Goal: Complete application form

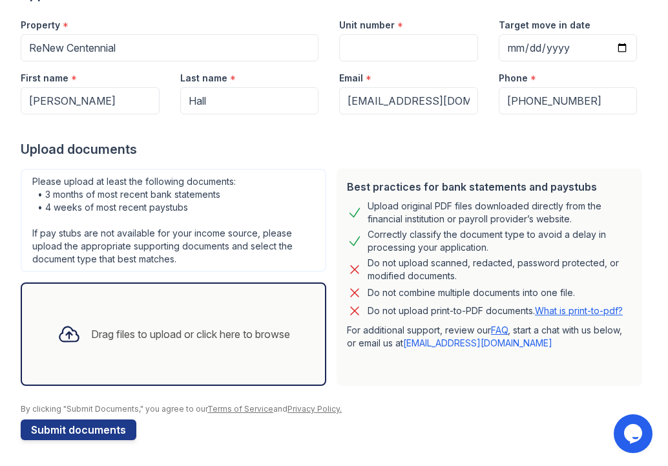
click at [132, 341] on div "Drag files to upload or click here to browse" at bounding box center [190, 334] width 199 height 16
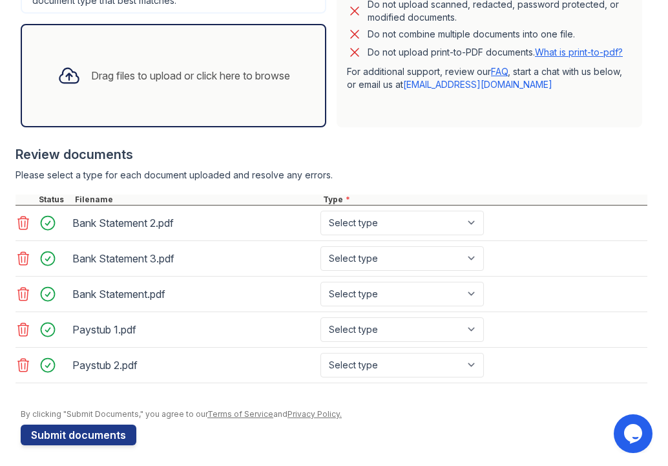
scroll to position [387, 0]
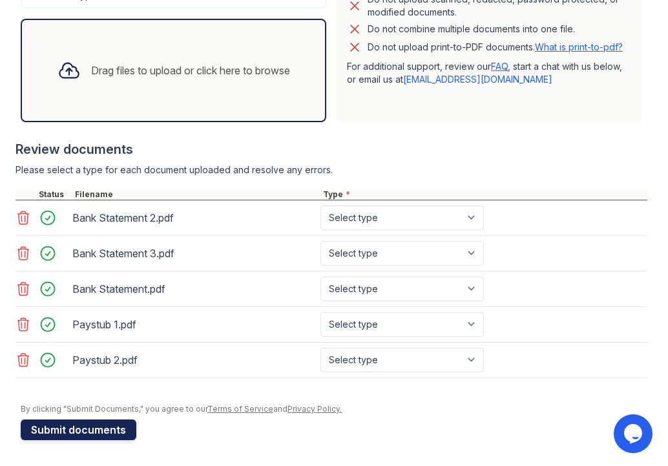
click at [109, 431] on button "Submit documents" at bounding box center [79, 429] width 116 height 21
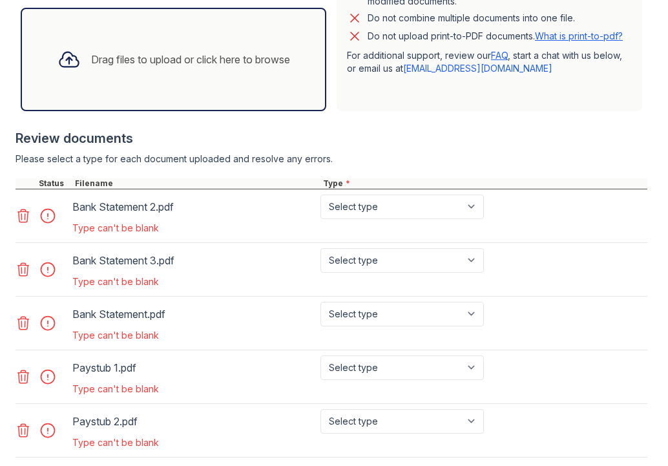
scroll to position [517, 0]
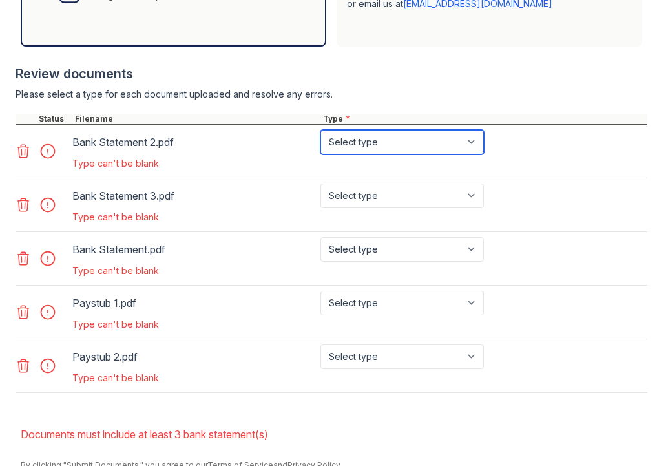
click at [411, 140] on select "Select type Paystub Bank Statement Offer Letter Tax Documents Benefit Award Let…" at bounding box center [402, 142] width 163 height 25
select select "bank_statement"
click at [321, 130] on select "Select type Paystub Bank Statement Offer Letter Tax Documents Benefit Award Let…" at bounding box center [402, 142] width 163 height 25
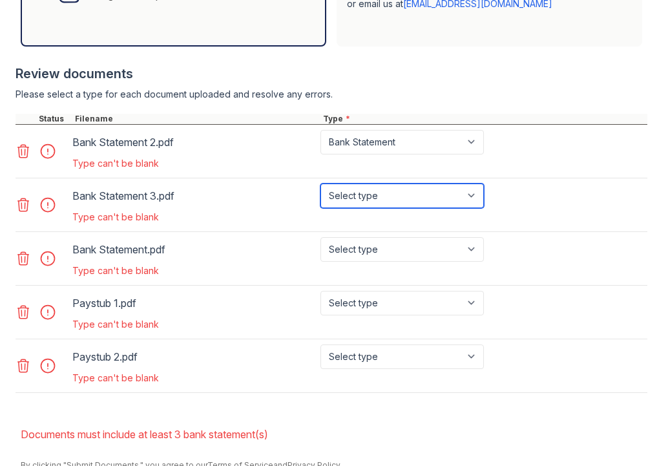
click at [391, 195] on select "Select type Paystub Bank Statement Offer Letter Tax Documents Benefit Award Let…" at bounding box center [402, 196] width 163 height 25
select select "bank_statement"
click at [321, 184] on select "Select type Paystub Bank Statement Offer Letter Tax Documents Benefit Award Let…" at bounding box center [402, 196] width 163 height 25
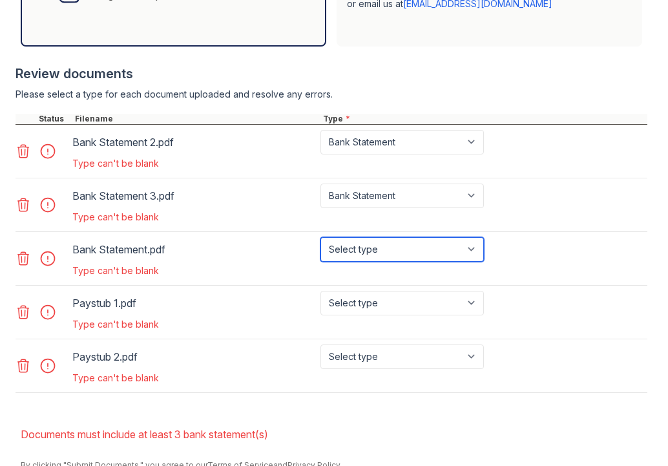
click at [374, 252] on select "Select type Paystub Bank Statement Offer Letter Tax Documents Benefit Award Let…" at bounding box center [402, 249] width 163 height 25
select select "bank_statement"
click at [321, 237] on select "Select type Paystub Bank Statement Offer Letter Tax Documents Benefit Award Let…" at bounding box center [402, 249] width 163 height 25
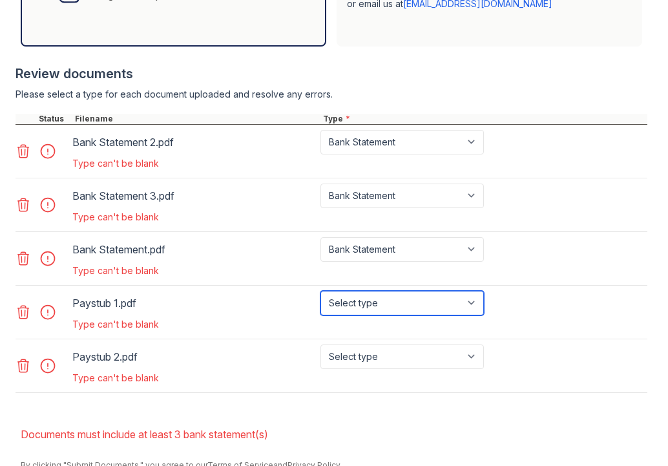
click at [374, 304] on select "Select type Paystub Bank Statement Offer Letter Tax Documents Benefit Award Let…" at bounding box center [402, 303] width 163 height 25
select select "paystub"
click at [321, 291] on select "Select type Paystub Bank Statement Offer Letter Tax Documents Benefit Award Let…" at bounding box center [402, 303] width 163 height 25
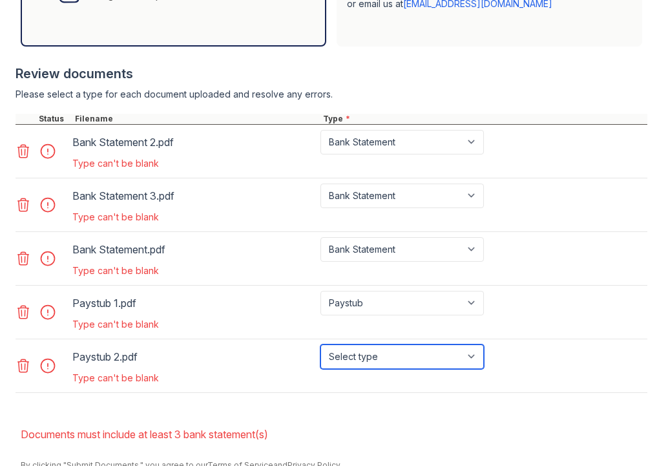
click at [357, 357] on select "Select type Paystub Bank Statement Offer Letter Tax Documents Benefit Award Let…" at bounding box center [402, 356] width 163 height 25
select select "paystub"
click at [321, 344] on select "Select type Paystub Bank Statement Offer Letter Tax Documents Benefit Award Let…" at bounding box center [402, 356] width 163 height 25
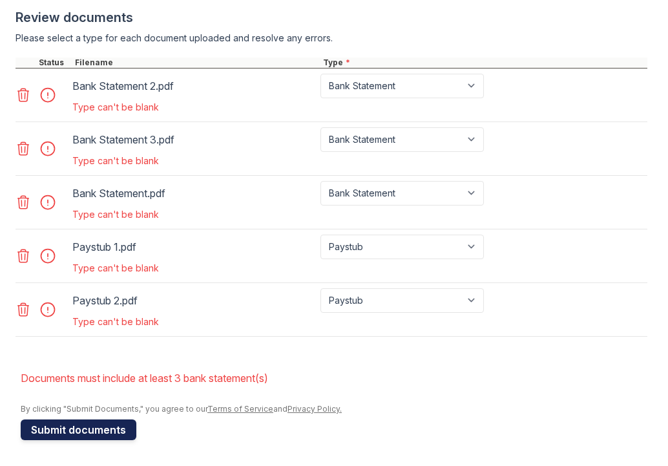
click at [92, 436] on button "Submit documents" at bounding box center [79, 429] width 116 height 21
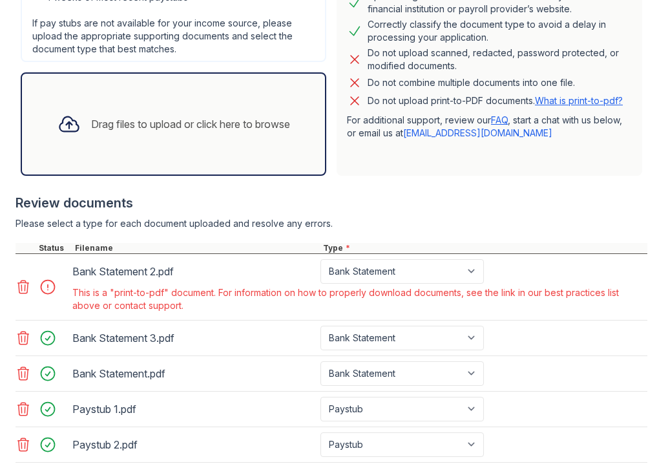
scroll to position [452, 0]
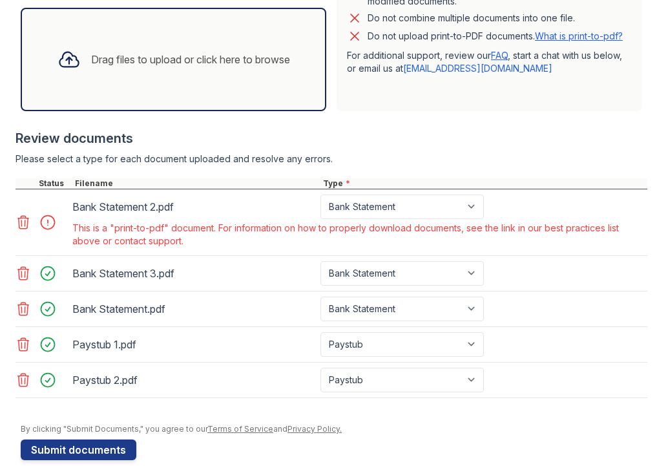
click at [19, 222] on icon at bounding box center [23, 222] width 11 height 13
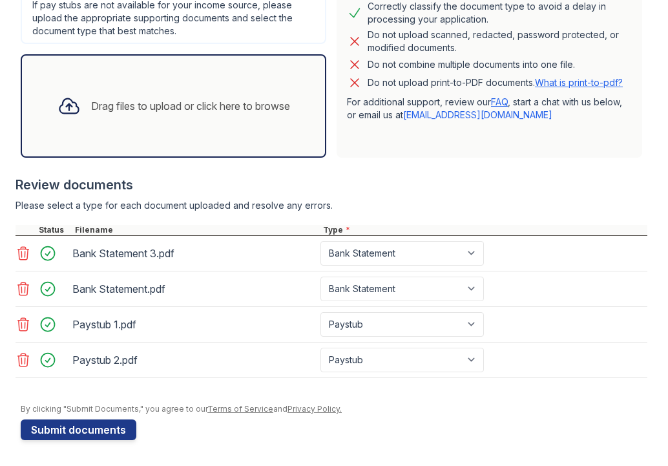
scroll to position [406, 0]
click at [156, 105] on div "Drag files to upload or click here to browse" at bounding box center [190, 106] width 199 height 16
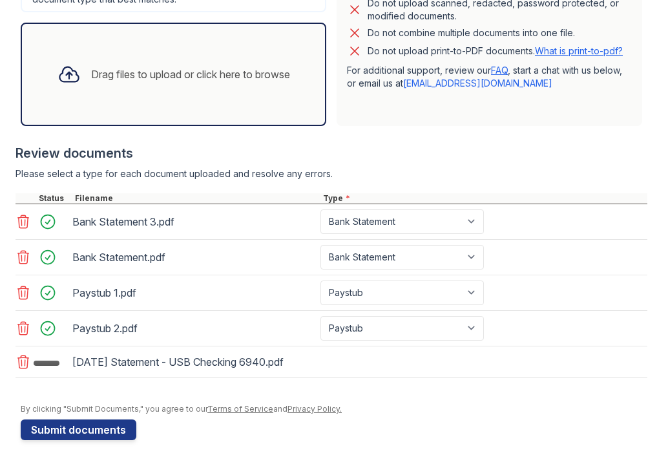
scroll to position [441, 0]
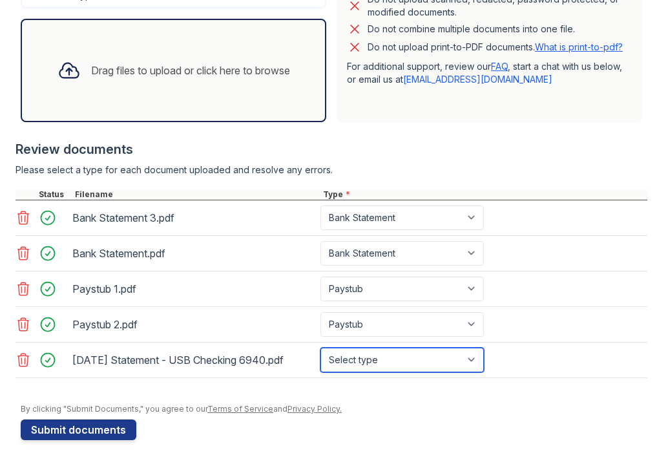
click at [476, 361] on select "Select type Paystub Bank Statement Offer Letter Tax Documents Benefit Award Let…" at bounding box center [402, 360] width 163 height 25
select select "bank_statement"
click at [321, 348] on select "Select type Paystub Bank Statement Offer Letter Tax Documents Benefit Award Let…" at bounding box center [402, 360] width 163 height 25
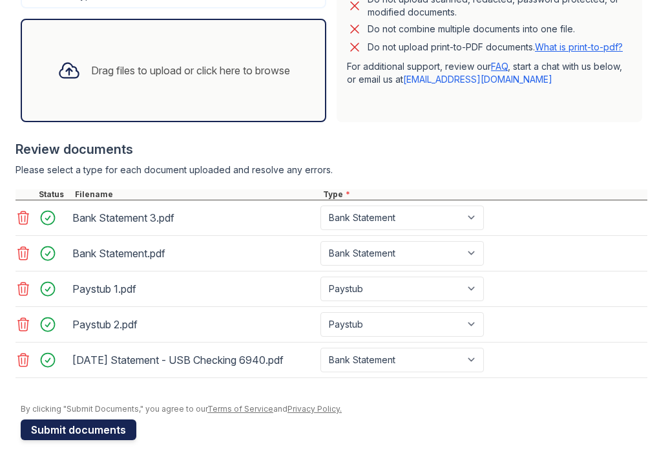
click at [89, 428] on button "Submit documents" at bounding box center [79, 429] width 116 height 21
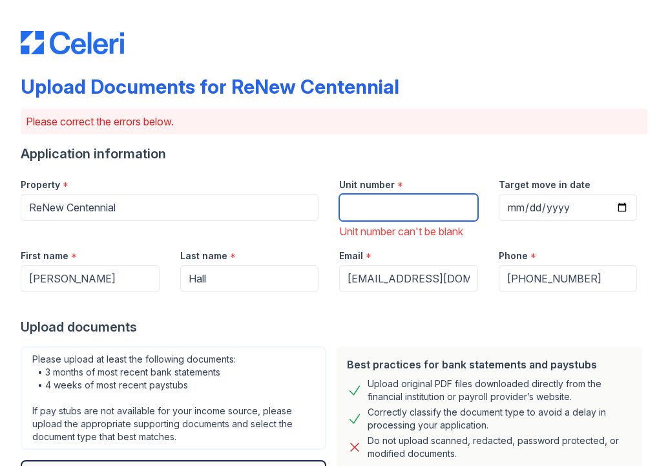
click at [370, 206] on input "Unit number" at bounding box center [408, 207] width 139 height 27
type input "1"
click at [414, 169] on div "Unit number *" at bounding box center [408, 181] width 139 height 26
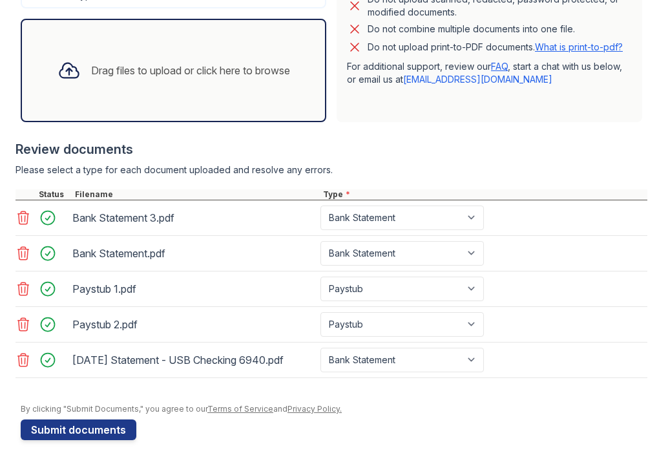
scroll to position [0, 0]
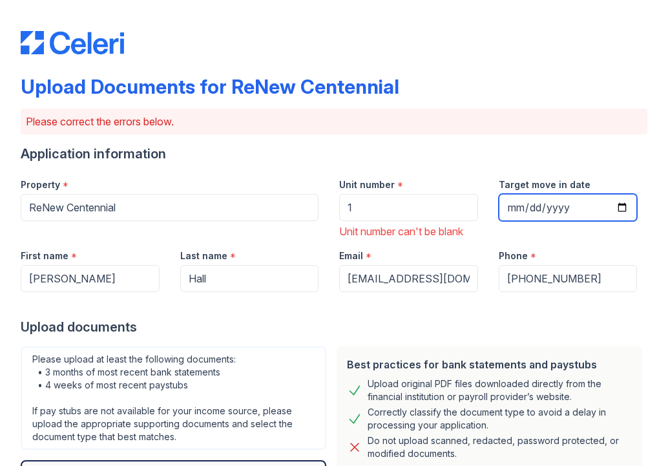
click at [503, 204] on input "Target move in date" at bounding box center [568, 207] width 139 height 27
click at [435, 157] on div "Application information" at bounding box center [334, 154] width 627 height 18
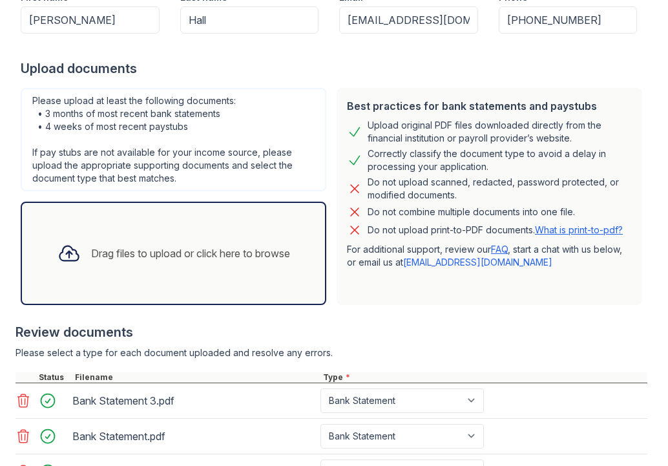
scroll to position [441, 0]
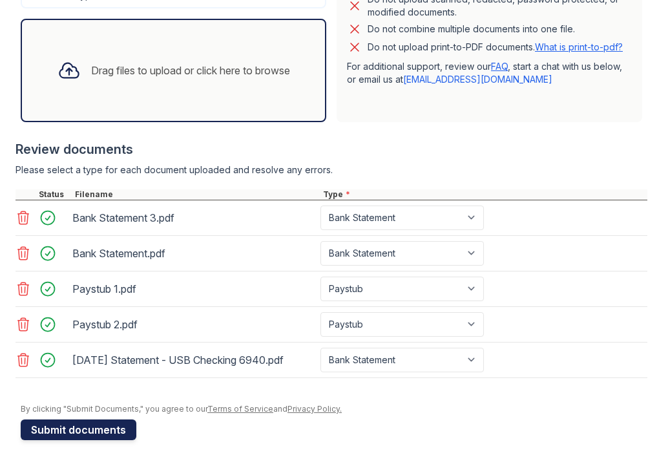
click at [63, 435] on button "Submit documents" at bounding box center [79, 429] width 116 height 21
